Goal: Task Accomplishment & Management: Use online tool/utility

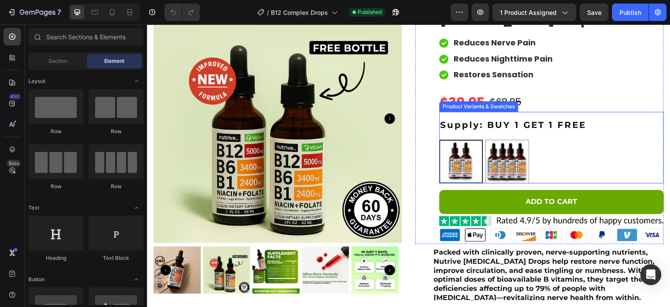
click at [556, 160] on div "BUY 1 GET 1 FREE BUY 1 GET 1 FREE BUY 2 GET 2 FREE BUY 2 GET 2 FREE" at bounding box center [551, 162] width 225 height 44
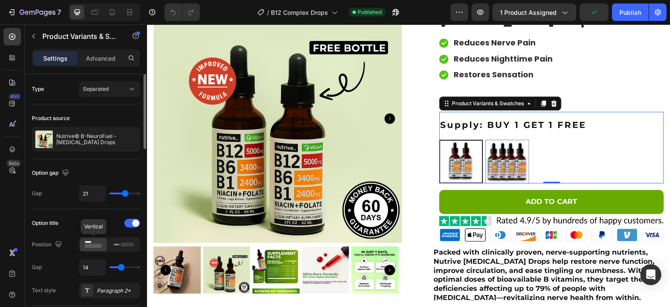
scroll to position [109, 0]
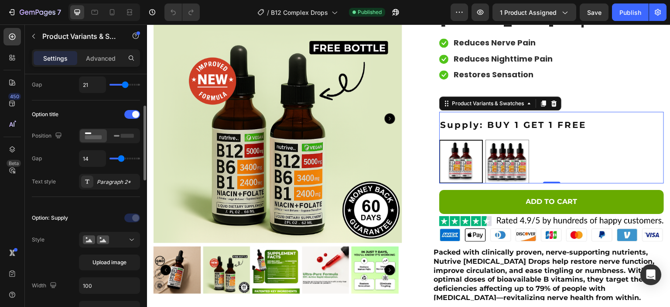
click at [102, 239] on icon at bounding box center [102, 240] width 7 height 3
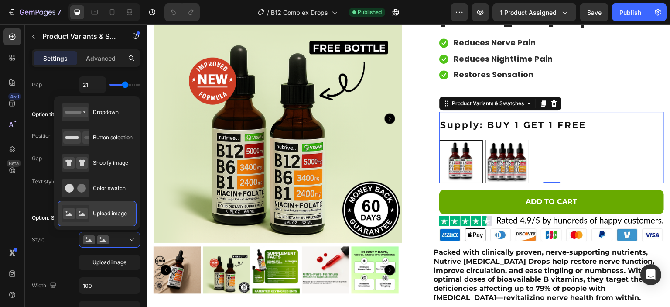
click at [117, 215] on span "Upload image" at bounding box center [110, 213] width 34 height 8
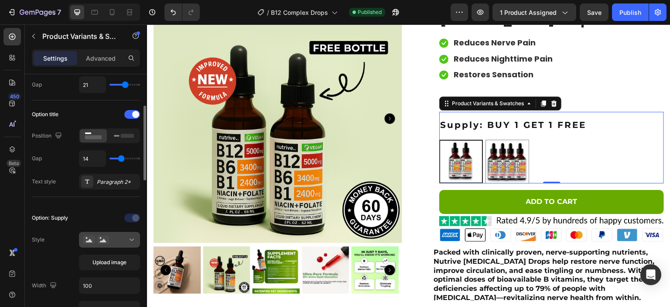
scroll to position [163, 0]
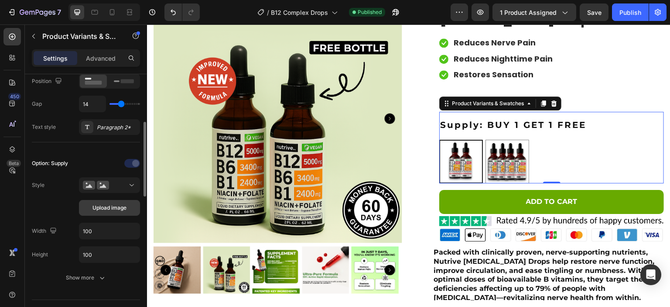
click at [104, 205] on span "Upload image" at bounding box center [109, 208] width 34 height 8
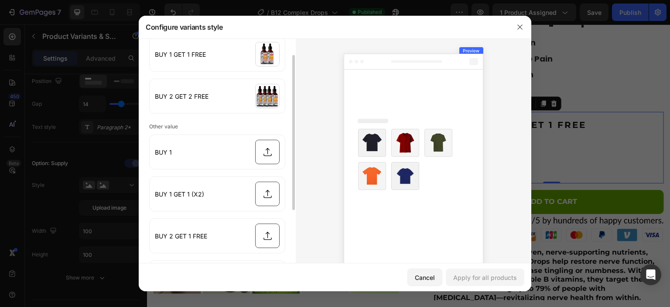
scroll to position [0, 0]
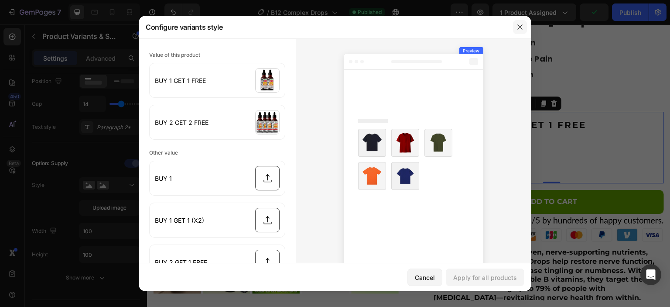
click at [523, 27] on icon "button" at bounding box center [519, 27] width 7 height 7
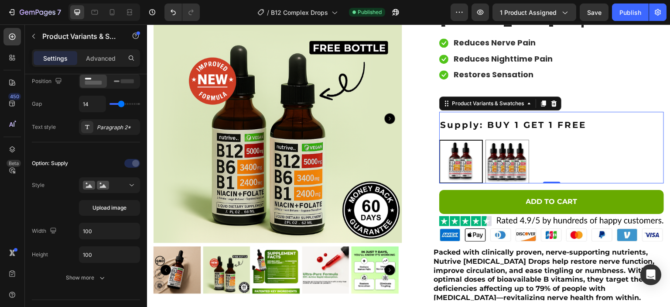
drag, startPoint x: 538, startPoint y: 101, endPoint x: 538, endPoint y: 119, distance: 17.4
click at [540, 101] on icon at bounding box center [543, 103] width 7 height 7
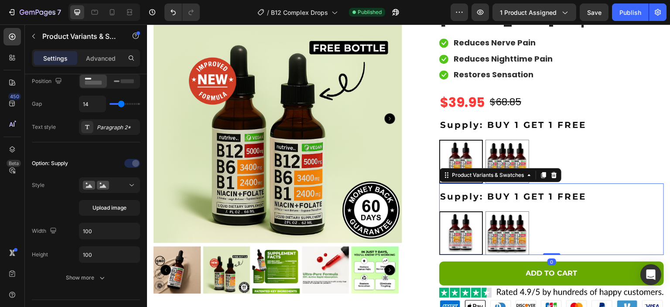
click at [557, 138] on div "Supply: BUY 1 GET 1 FREE BUY 1 GET 1 FREE BUY 1 GET 1 FREE BUY 2 GET 2 FREE BUY…" at bounding box center [551, 149] width 225 height 67
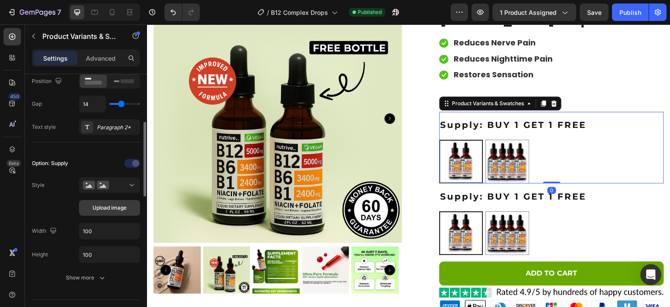
click at [113, 204] on span "Upload image" at bounding box center [109, 208] width 34 height 8
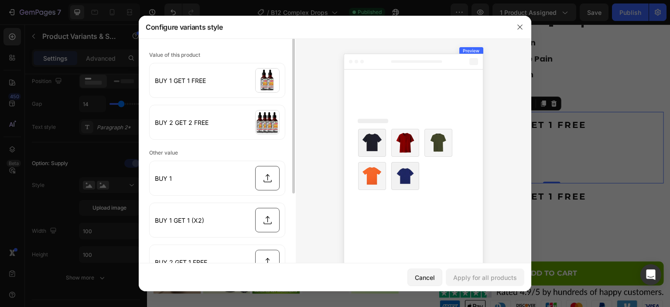
scroll to position [135, 0]
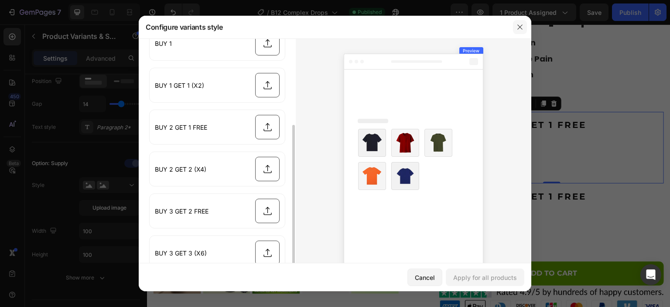
click at [527, 26] on button "button" at bounding box center [520, 27] width 14 height 14
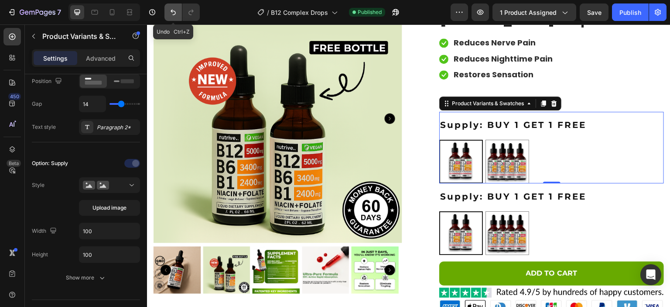
click at [172, 11] on icon "Undo/Redo" at bounding box center [173, 13] width 5 height 6
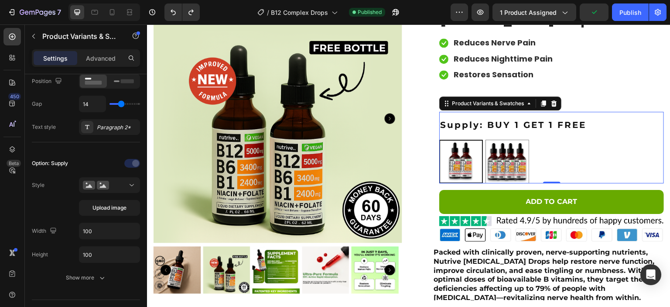
click at [574, 154] on div "BUY 1 GET 1 FREE BUY 1 GET 1 FREE BUY 2 GET 2 FREE BUY 2 GET 2 FREE" at bounding box center [551, 162] width 225 height 44
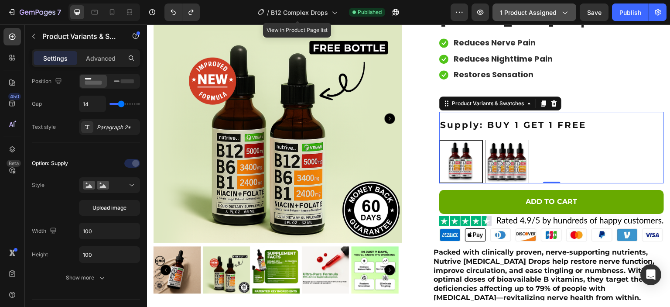
click at [534, 12] on span "1 product assigned" at bounding box center [528, 12] width 57 height 9
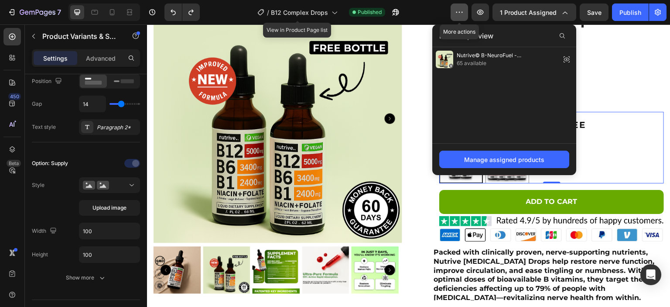
click at [461, 14] on icon "button" at bounding box center [459, 12] width 9 height 9
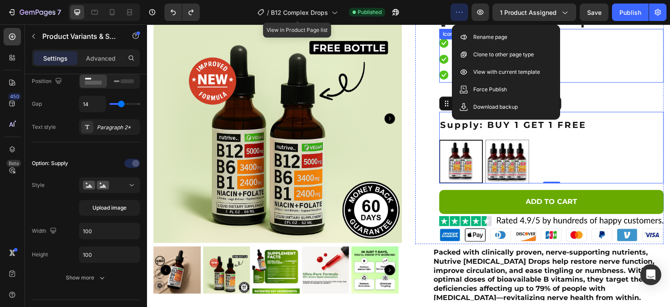
click at [624, 75] on div "Icon Reduces Nerve Pain Text block Icon Reduces Nighttime Pain Text block Icon …" at bounding box center [551, 58] width 225 height 47
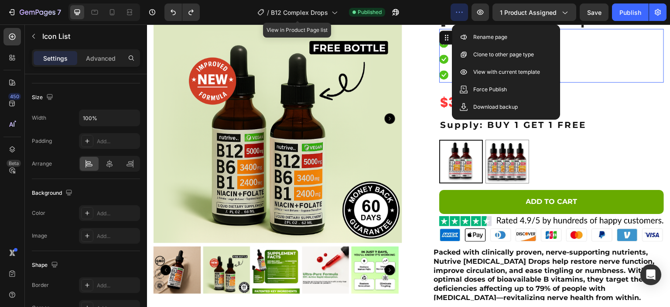
scroll to position [0, 0]
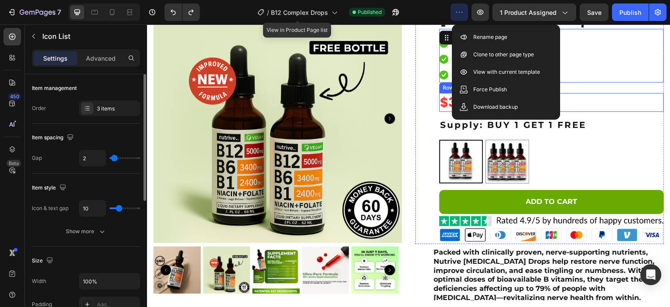
click at [579, 146] on div "BUY 1 GET 1 FREE BUY 1 GET 1 FREE BUY 2 GET 2 FREE BUY 2 GET 2 FREE" at bounding box center [551, 162] width 225 height 44
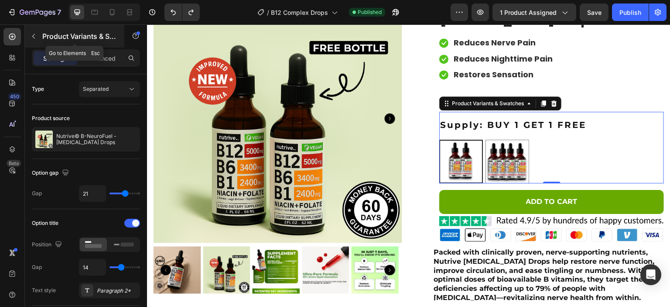
click at [35, 36] on icon "button" at bounding box center [33, 36] width 7 height 7
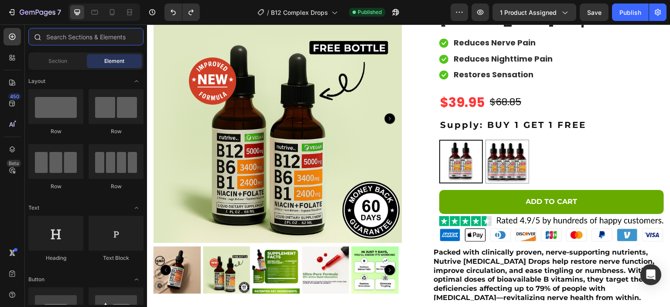
click at [80, 33] on input "text" at bounding box center [85, 36] width 115 height 17
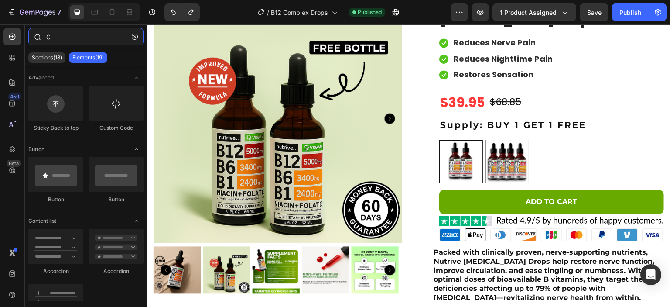
click at [80, 33] on input "C" at bounding box center [85, 36] width 115 height 17
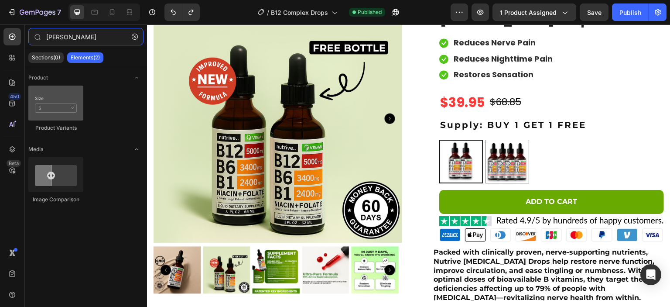
type input "VARIR"
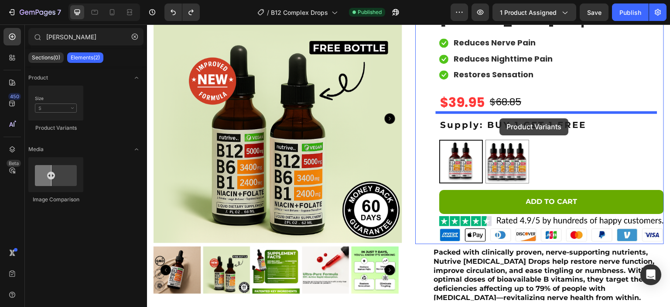
drag, startPoint x: 211, startPoint y: 139, endPoint x: 493, endPoint y: 111, distance: 284.0
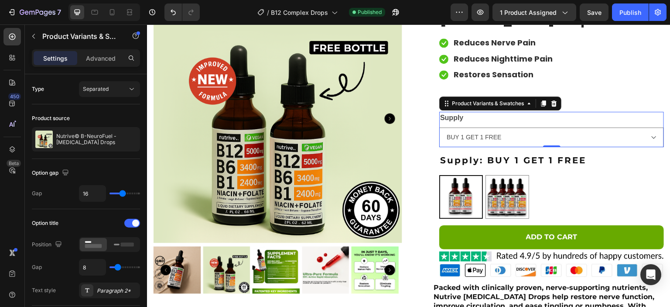
click at [518, 125] on div "Supply BUY 1 GET 1 FREE BUY 2 GET 2 FREE" at bounding box center [551, 129] width 225 height 35
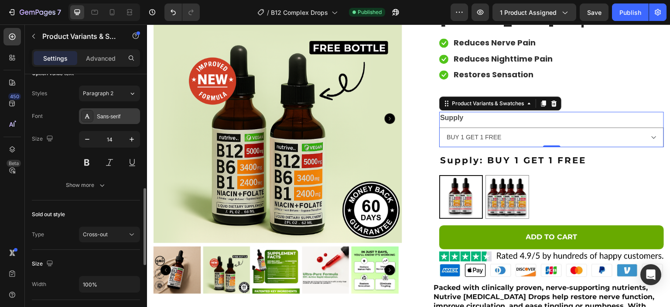
scroll to position [272, 0]
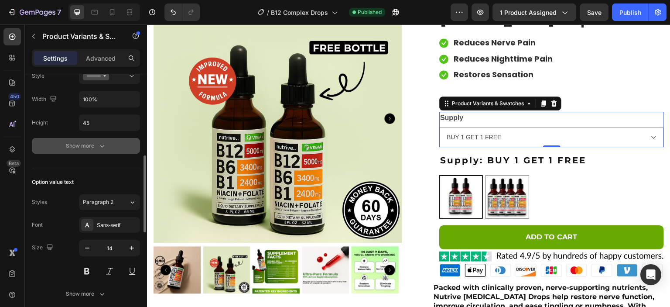
click at [109, 141] on button "Show more" at bounding box center [86, 146] width 108 height 16
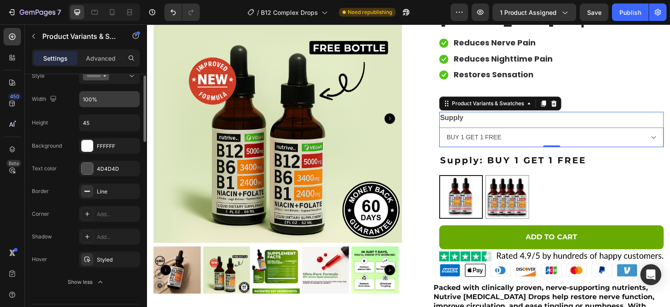
scroll to position [163, 0]
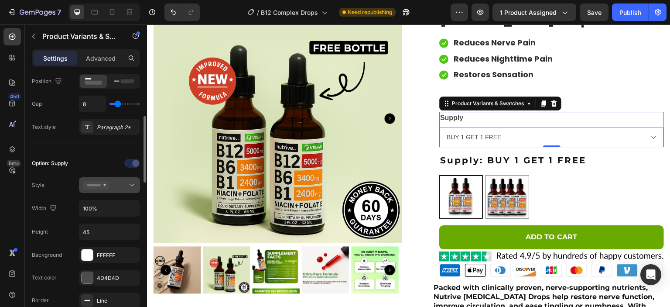
click at [126, 183] on div at bounding box center [109, 185] width 53 height 9
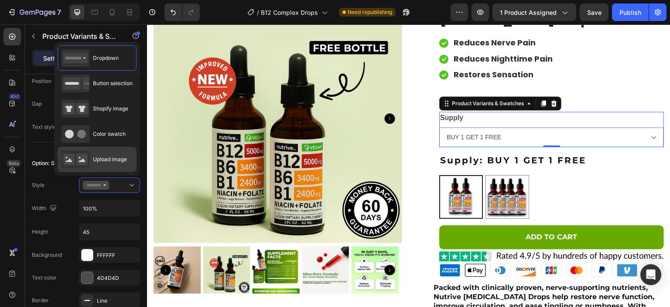
click at [117, 162] on span "Upload image" at bounding box center [110, 159] width 34 height 8
type input "64"
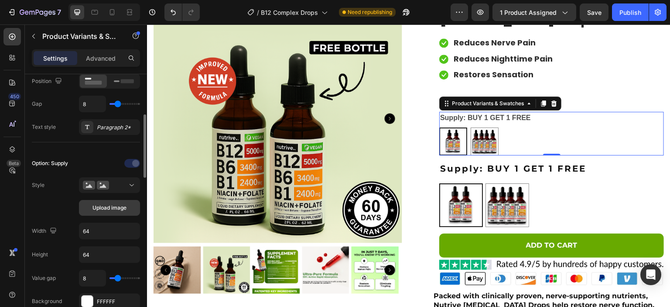
click at [97, 207] on span "Upload image" at bounding box center [109, 208] width 34 height 8
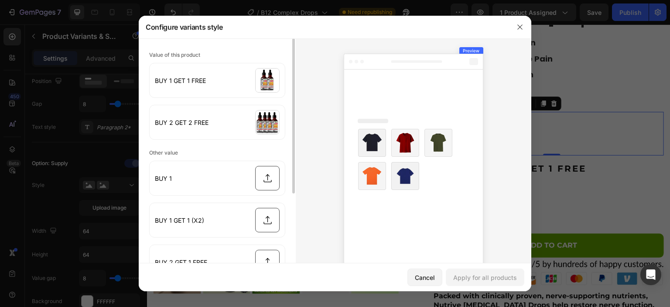
scroll to position [135, 0]
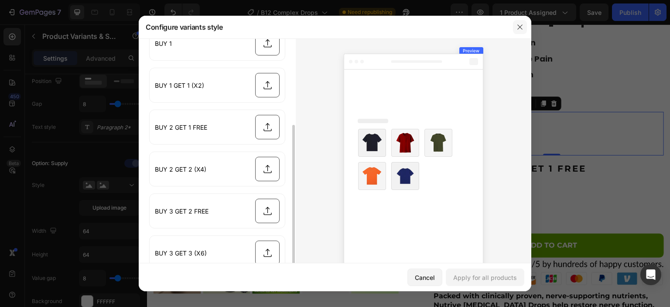
click at [527, 27] on button "button" at bounding box center [520, 27] width 14 height 14
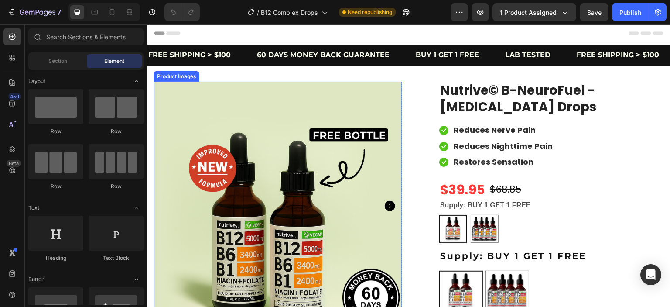
radio input "false"
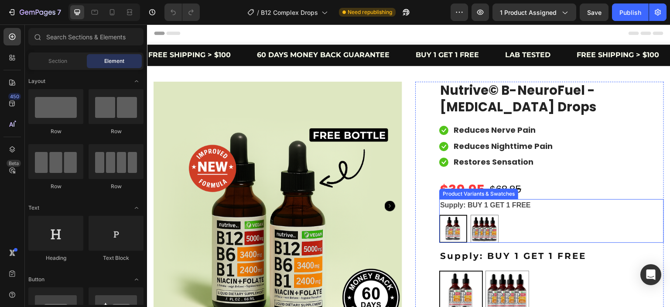
click at [535, 218] on div "BUY 1 GET 1 FREE BUY 1 GET 1 FREE BUY 2 GET 2 FREE BUY 2 GET 2 FREE" at bounding box center [551, 229] width 225 height 28
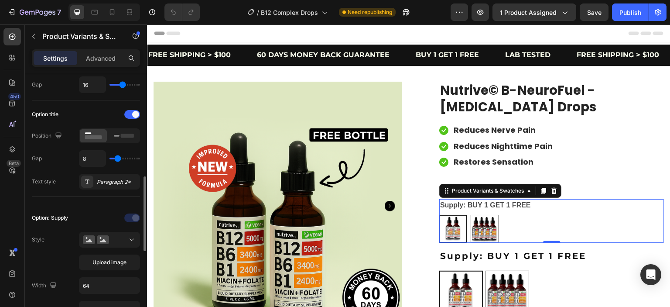
scroll to position [163, 0]
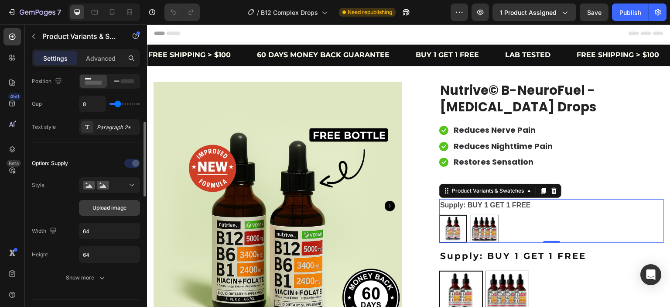
click at [113, 204] on span "Upload image" at bounding box center [109, 208] width 34 height 8
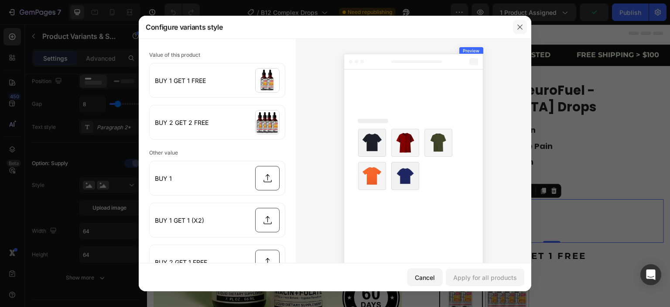
click at [522, 28] on icon "button" at bounding box center [519, 26] width 5 height 5
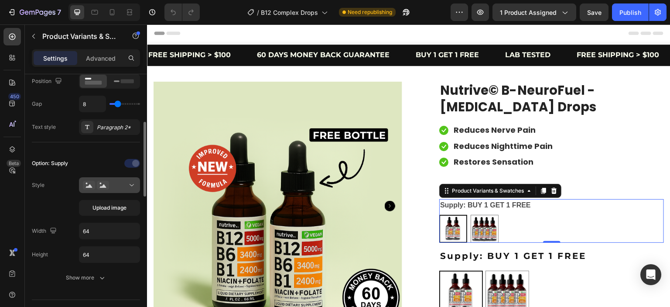
click at [121, 186] on div at bounding box center [109, 185] width 53 height 9
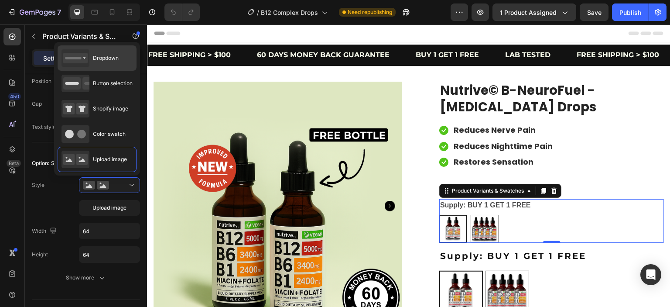
click at [105, 55] on span "Dropdown" at bounding box center [106, 58] width 26 height 8
type input "100%"
type input "45"
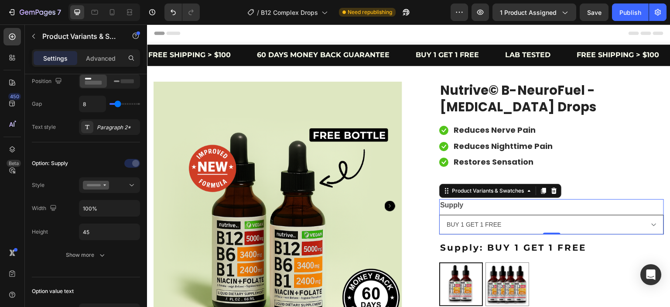
click at [529, 224] on select "BUY 1 GET 1 FREE BUY 2 GET 2 FREE" at bounding box center [551, 225] width 225 height 20
click at [122, 136] on div "Option title Position Gap 8 Text style Paragraph 2*" at bounding box center [86, 94] width 108 height 96
